Goal: Information Seeking & Learning: Learn about a topic

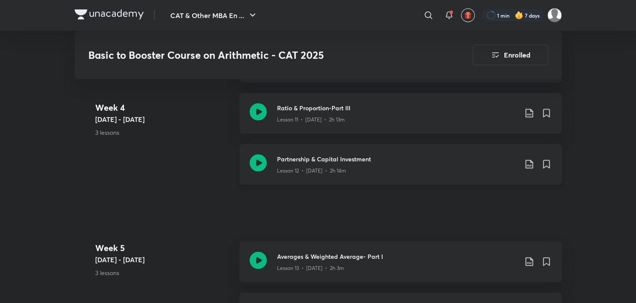
scroll to position [1168, 0]
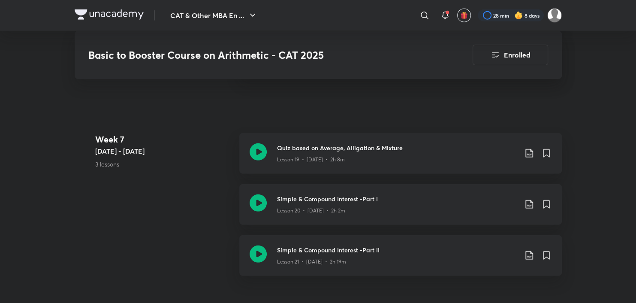
scroll to position [1559, 0]
